Goal: Information Seeking & Learning: Learn about a topic

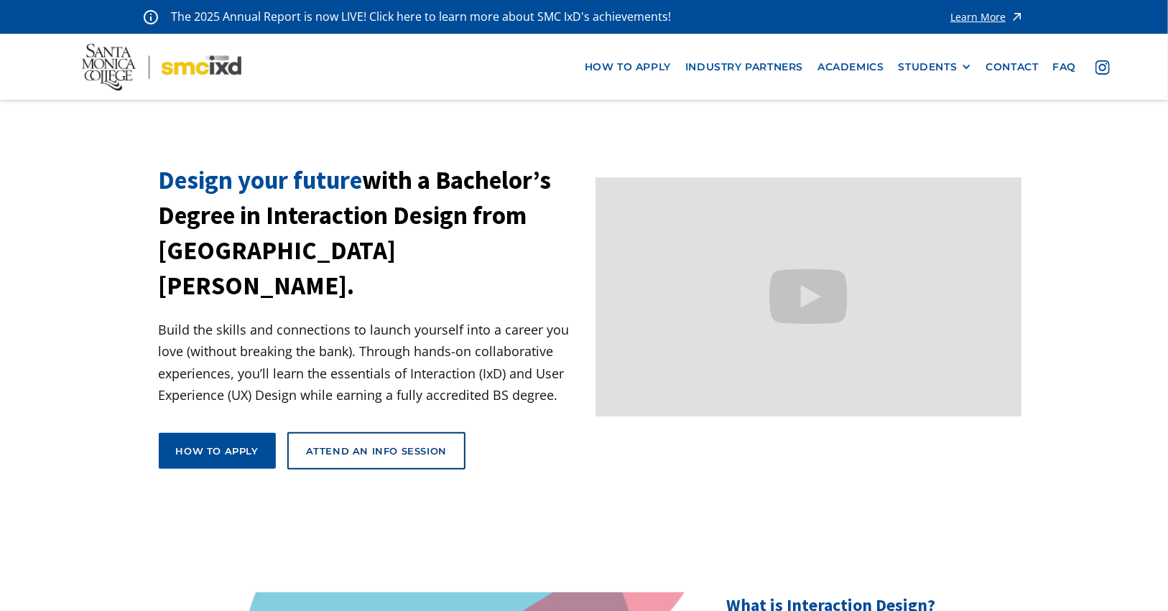
click at [199, 223] on h1 "Design your future with a Bachelor’s Degree in Interaction Design from [GEOGRAP…" at bounding box center [372, 233] width 426 height 141
click at [289, 241] on h1 "Design your future with a Bachelor’s Degree in Interaction Design from [GEOGRAP…" at bounding box center [372, 233] width 426 height 141
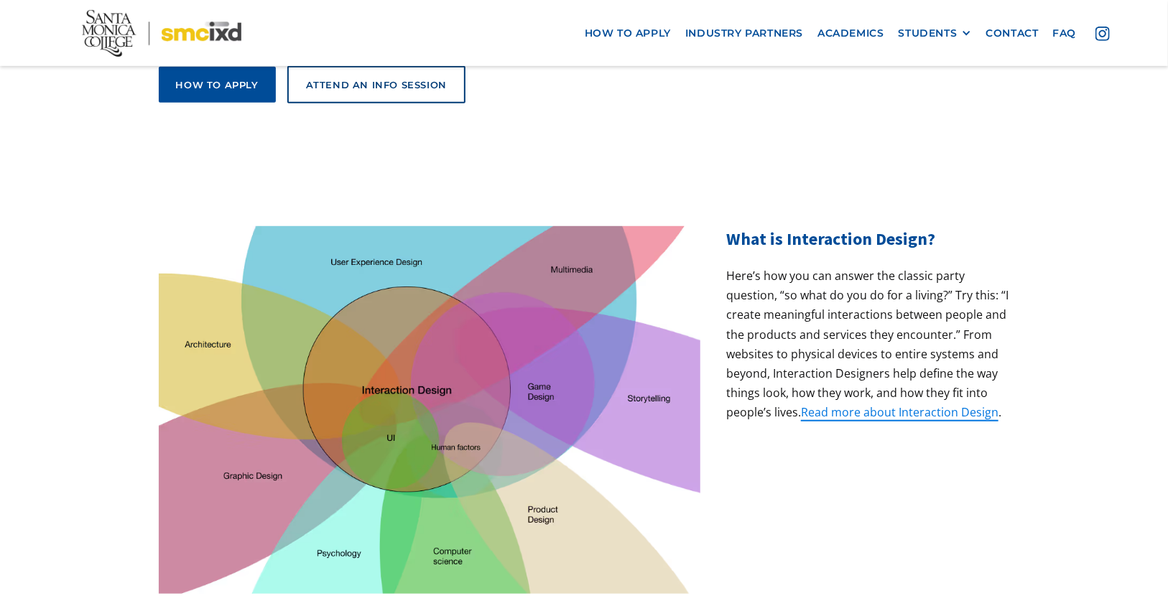
scroll to position [368, 0]
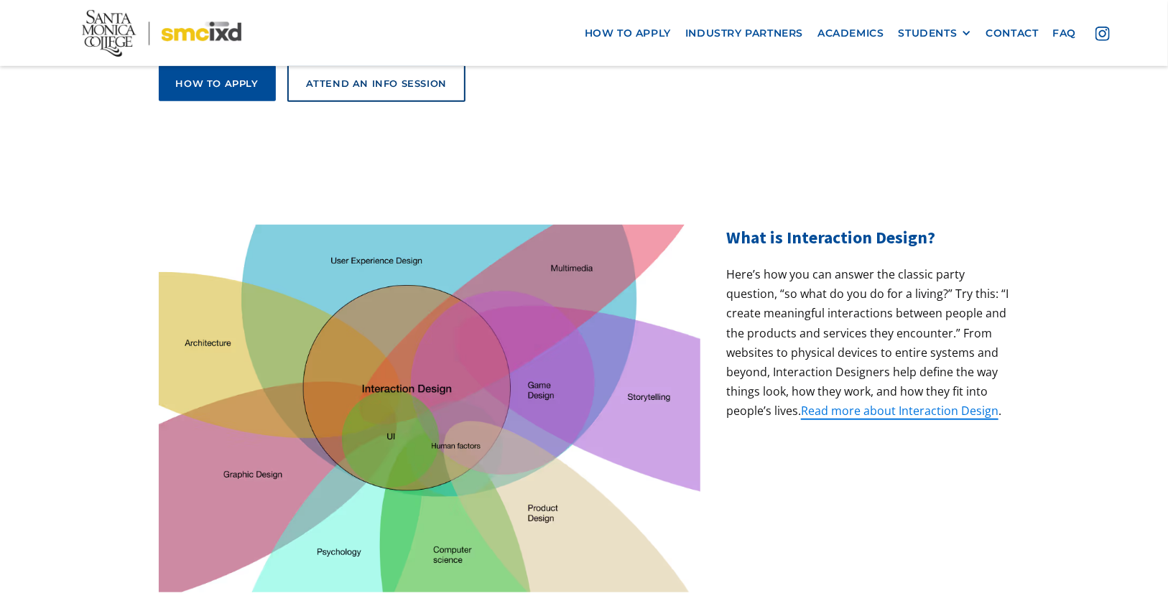
click at [822, 343] on p "Here’s how you can answer the classic party question, “so what do you do for a …" at bounding box center [867, 343] width 283 height 157
click at [823, 339] on p "Here’s how you can answer the classic party question, “so what do you do for a …" at bounding box center [867, 343] width 283 height 157
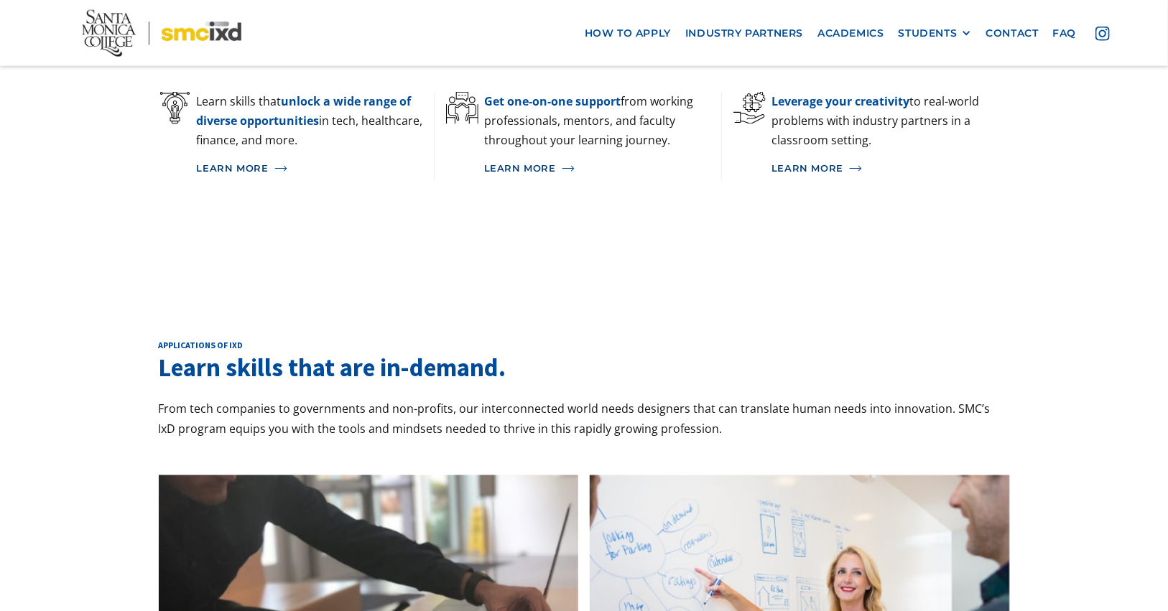
scroll to position [1405, 0]
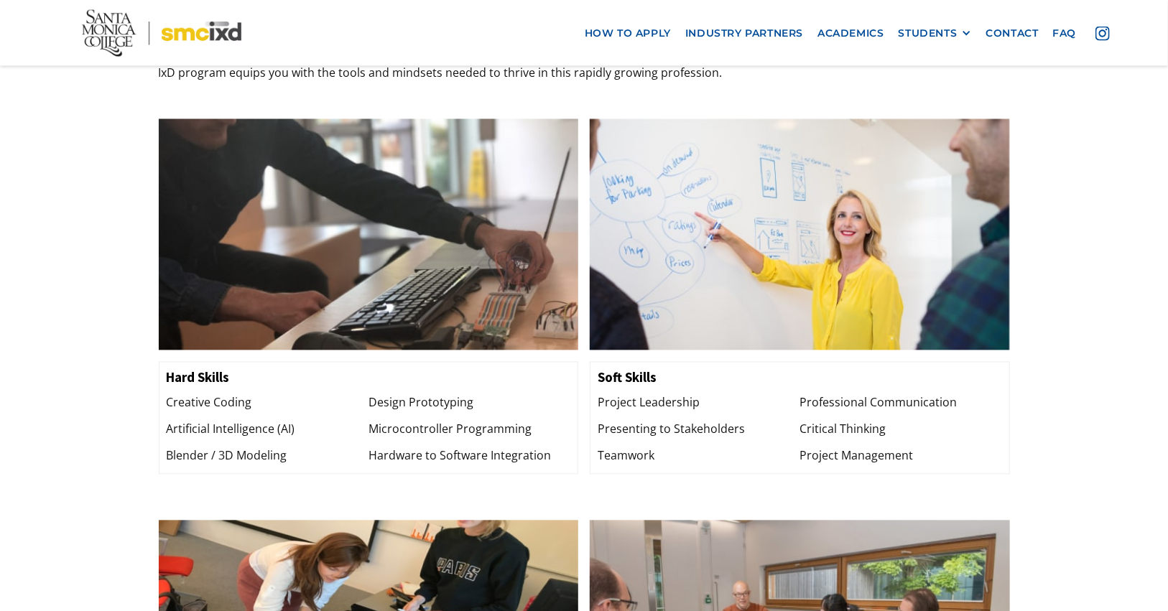
click at [1038, 238] on div "Applications of ixd Learn skills that are in-demand. From tech companies to gov…" at bounding box center [584, 458] width 1168 height 1093
click at [1042, 247] on div "Applications of ixd Learn skills that are in-demand. From tech companies to gov…" at bounding box center [584, 458] width 1168 height 1093
click at [118, 401] on div "Applications of ixd Learn skills that are in-demand. From tech companies to gov…" at bounding box center [584, 458] width 1168 height 1093
click at [99, 381] on div "Applications of ixd Learn skills that are in-demand. From tech companies to gov…" at bounding box center [584, 458] width 1168 height 1093
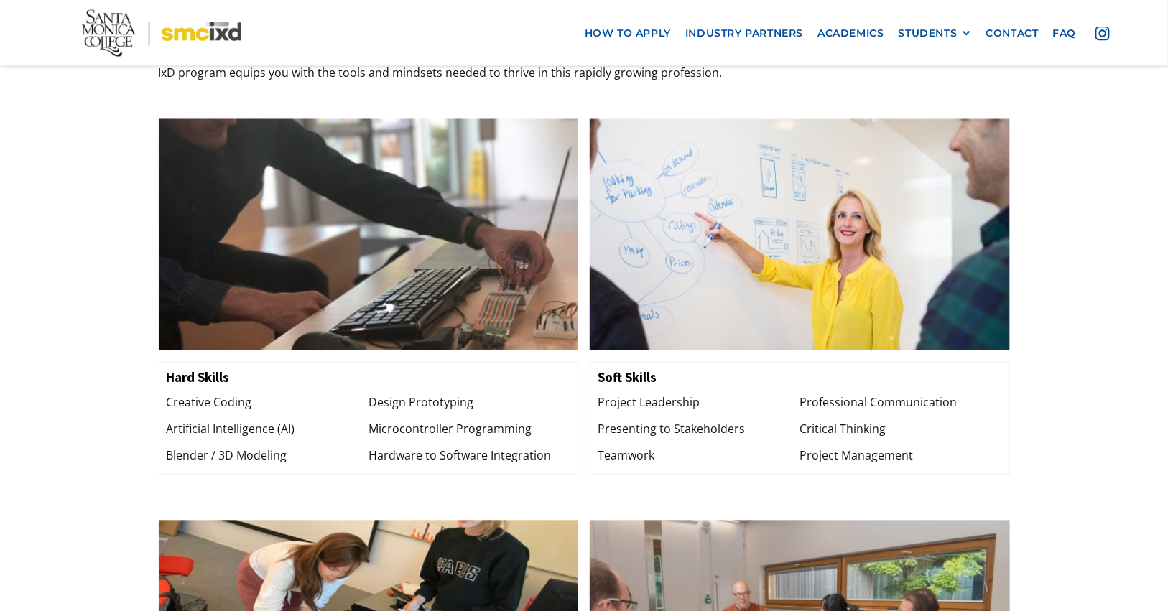
click at [99, 381] on div "Applications of ixd Learn skills that are in-demand. From tech companies to gov…" at bounding box center [584, 458] width 1168 height 1093
click at [73, 380] on div "Applications of ixd Learn skills that are in-demand. From tech companies to gov…" at bounding box center [584, 458] width 1168 height 1093
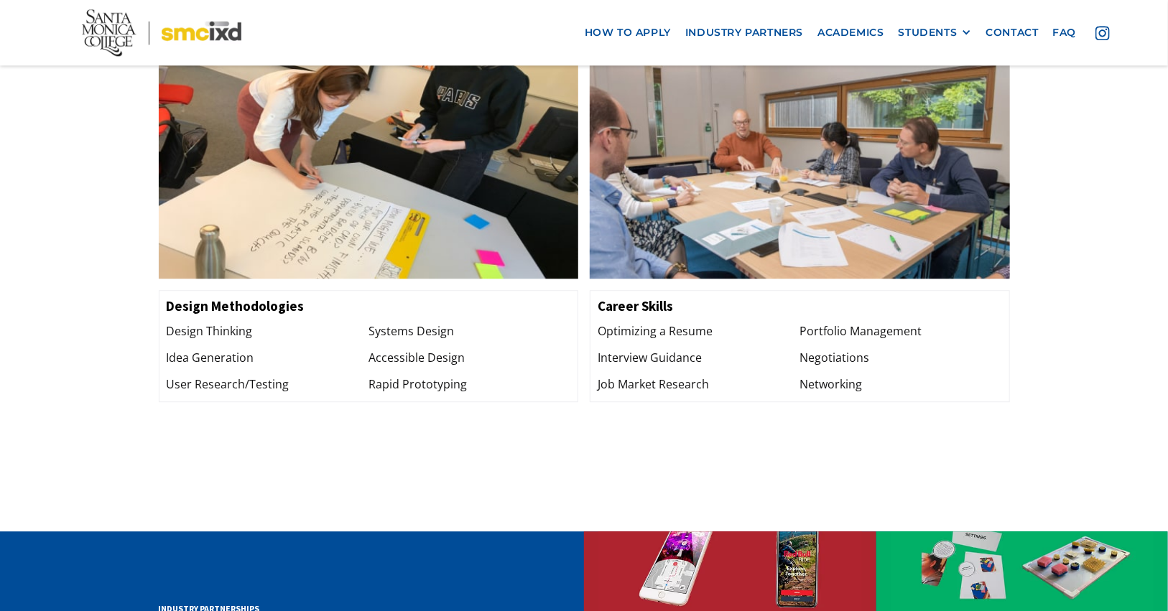
scroll to position [1927, 0]
